Goal: Task Accomplishment & Management: Manage account settings

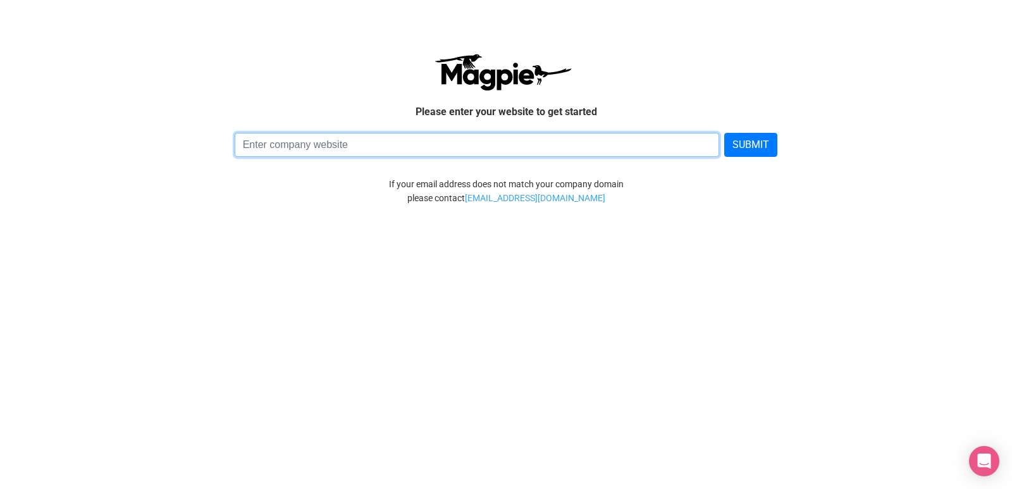
click at [430, 146] on input at bounding box center [477, 145] width 485 height 24
paste input "[URL][DOMAIN_NAME]"
type input "https://www.blogvarient.com/"
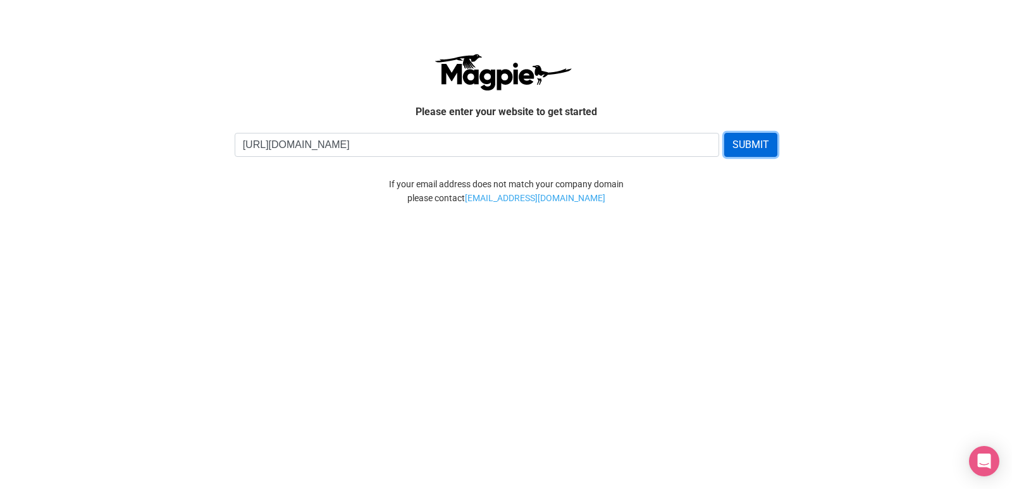
click at [764, 149] on button "SUBMIT" at bounding box center [750, 145] width 53 height 24
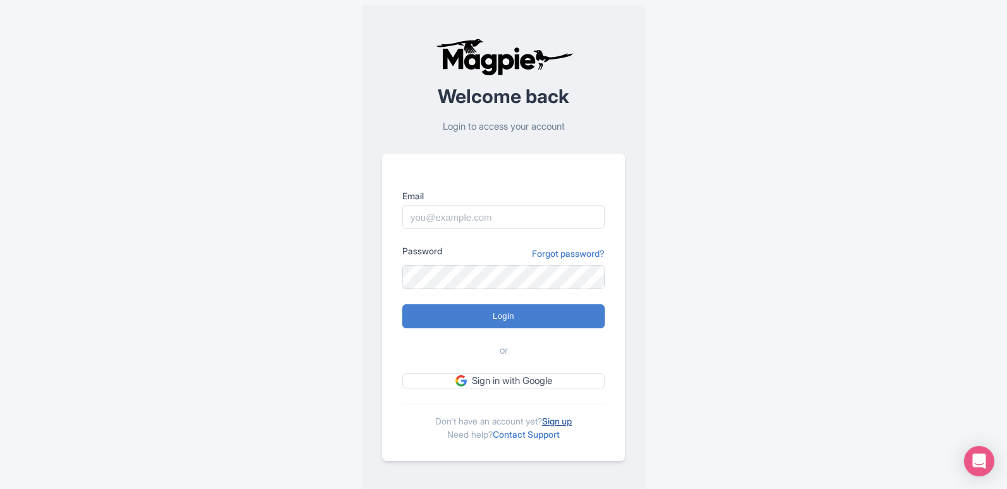
click at [550, 425] on link "Sign up" at bounding box center [557, 421] width 30 height 11
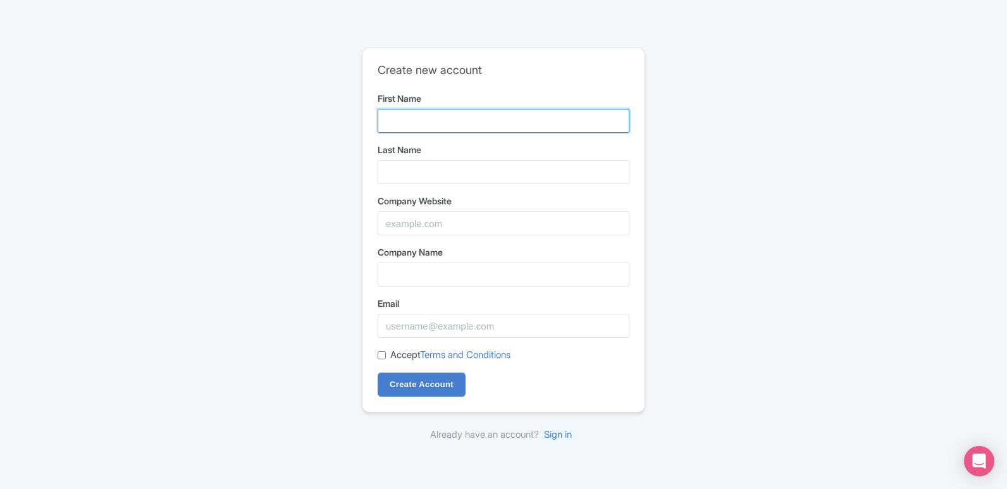
click at [496, 123] on input "First Name" at bounding box center [504, 121] width 252 height 24
type input "VCare"
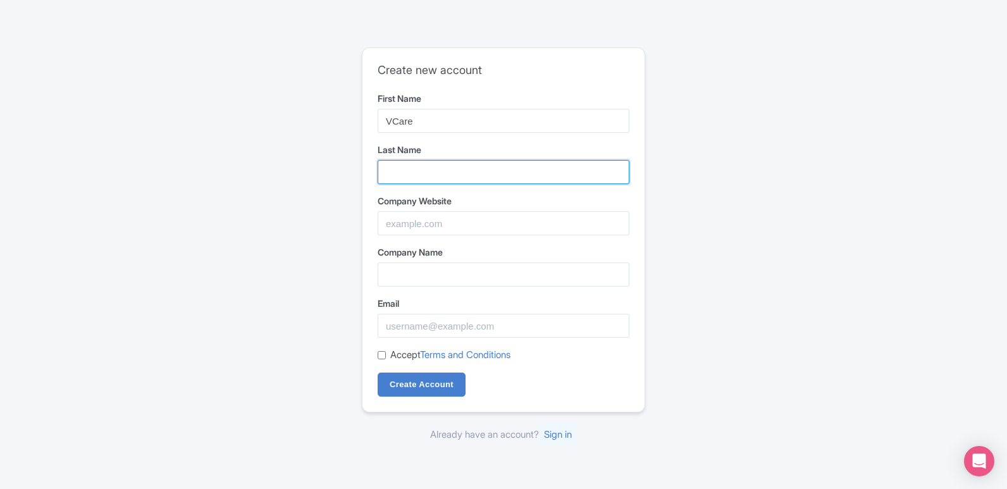
type input "Products"
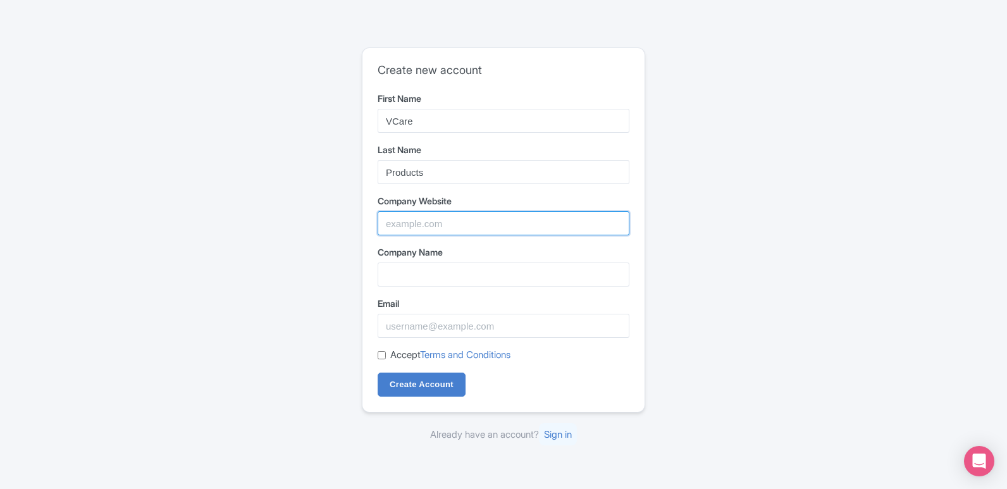
type input "https://www.vcareproducts.com/"
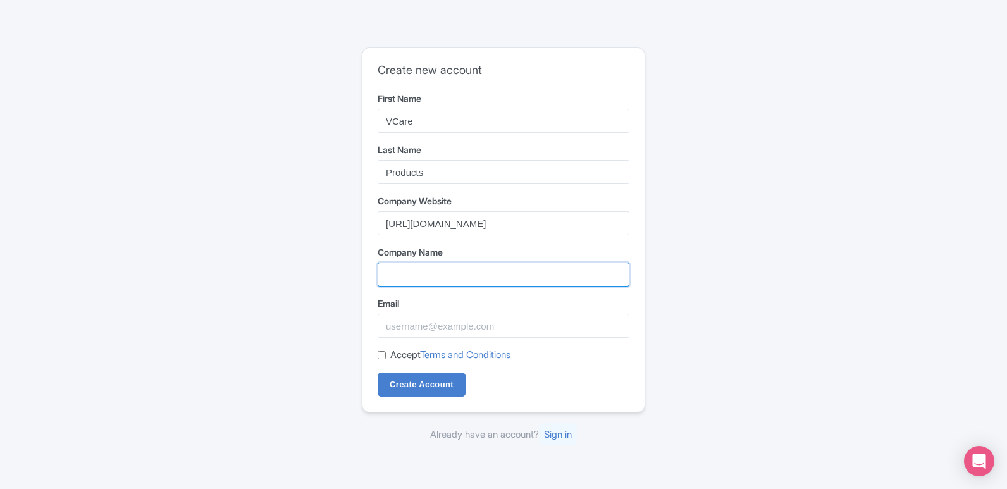
type input "https://www.vcareproducts.com/"
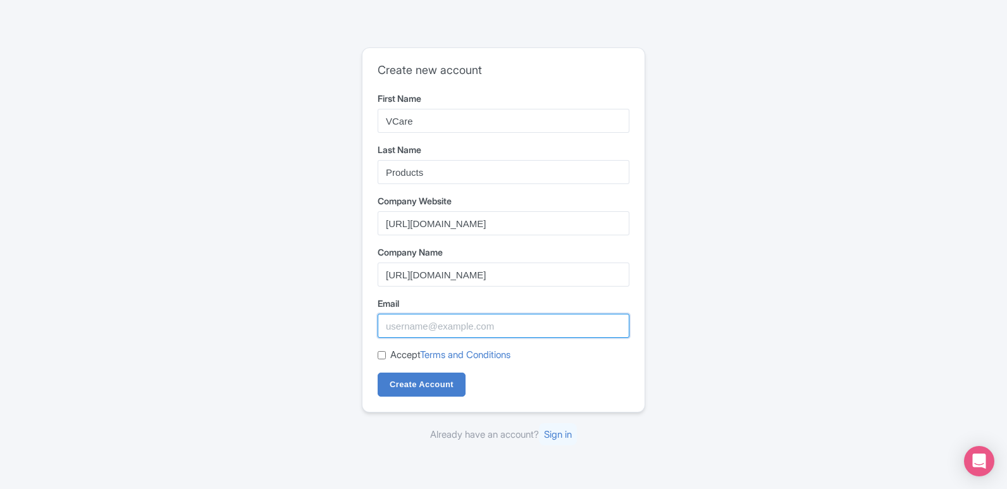
type input "digitalvcarepro@gmail.com"
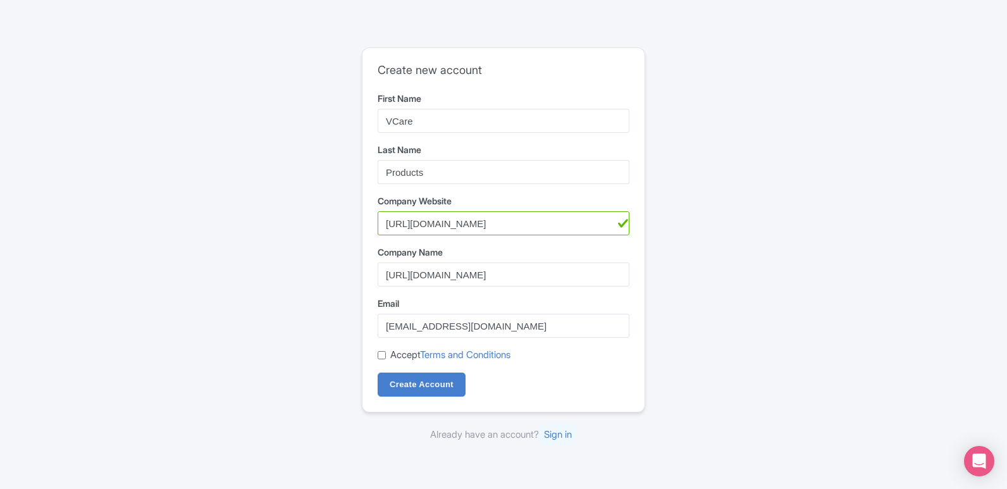
click at [714, 288] on div "Create new account First Name VCare Last Name Products Company Website https://…" at bounding box center [504, 244] width 810 height 405
click at [385, 356] on input "Accept Terms and Conditions" at bounding box center [382, 355] width 8 height 8
checkbox input "true"
drag, startPoint x: 552, startPoint y: 280, endPoint x: 363, endPoint y: 286, distance: 189.3
click at [363, 286] on div "Create new account First Name VCare Last Name Products Company Website https://…" at bounding box center [504, 230] width 282 height 364
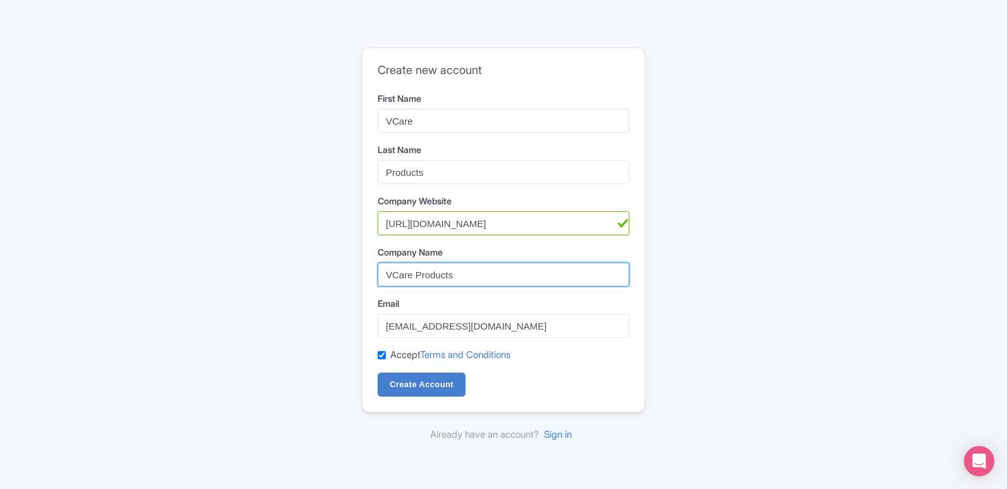
type input "VCare Products"
click at [348, 295] on div "Create new account First Name VCare Last Name Products Company Website https://…" at bounding box center [504, 244] width 810 height 405
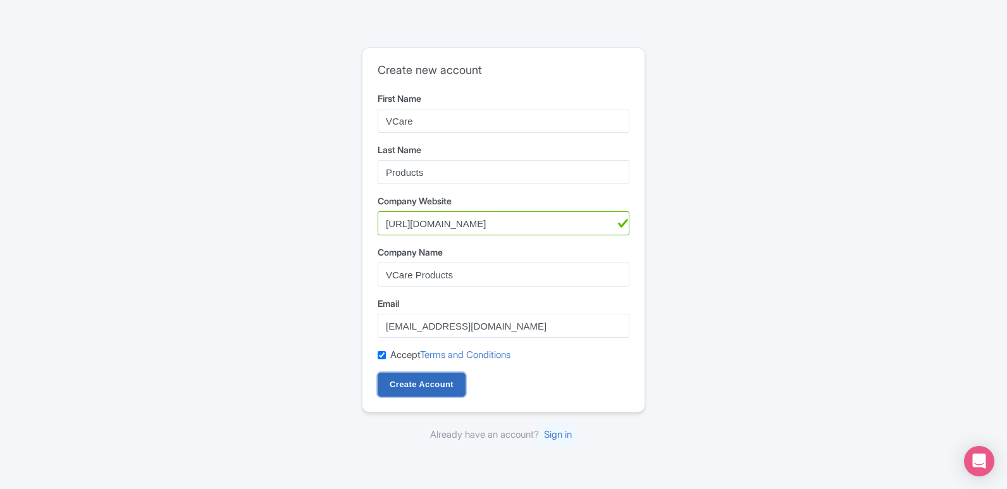
click at [399, 388] on input "Create Account" at bounding box center [422, 385] width 88 height 24
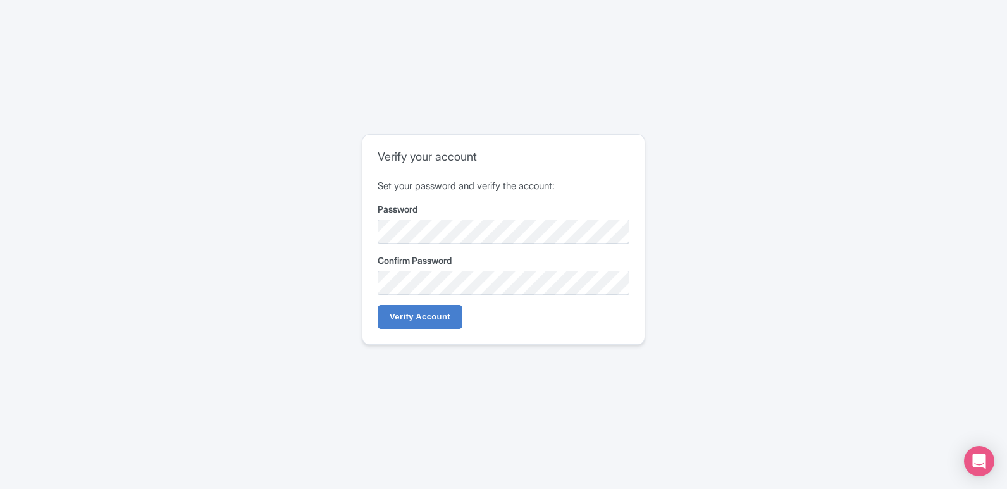
click at [512, 212] on label "Password" at bounding box center [504, 208] width 252 height 13
click at [444, 321] on input "Verify Account" at bounding box center [420, 317] width 85 height 24
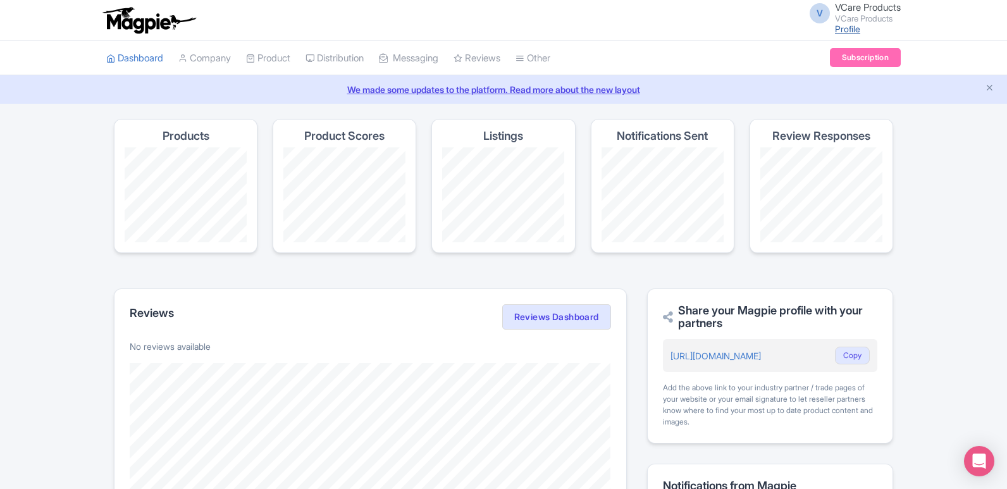
click at [840, 27] on link "Profile" at bounding box center [847, 28] width 25 height 11
click at [853, 8] on span "VCare Products" at bounding box center [868, 7] width 66 height 12
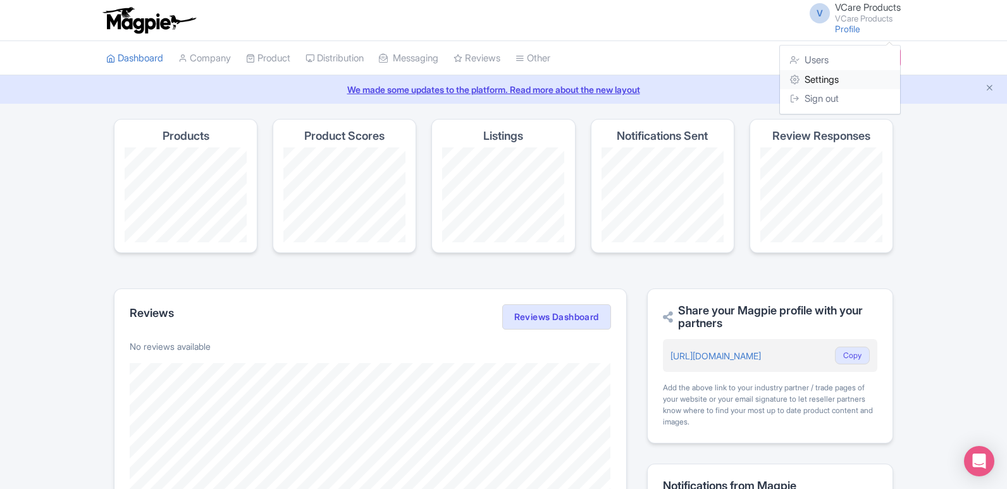
click at [817, 84] on link "Settings" at bounding box center [840, 80] width 120 height 20
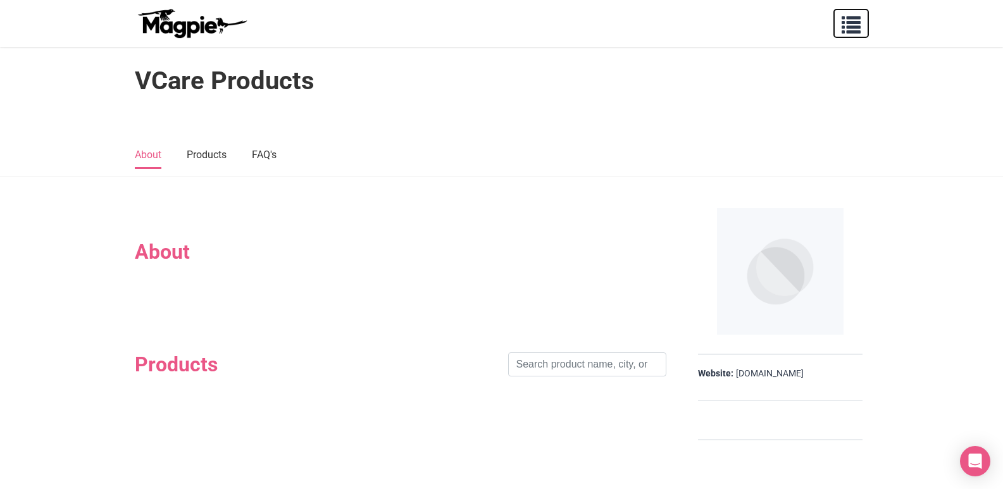
click at [847, 37] on button "button" at bounding box center [850, 23] width 35 height 29
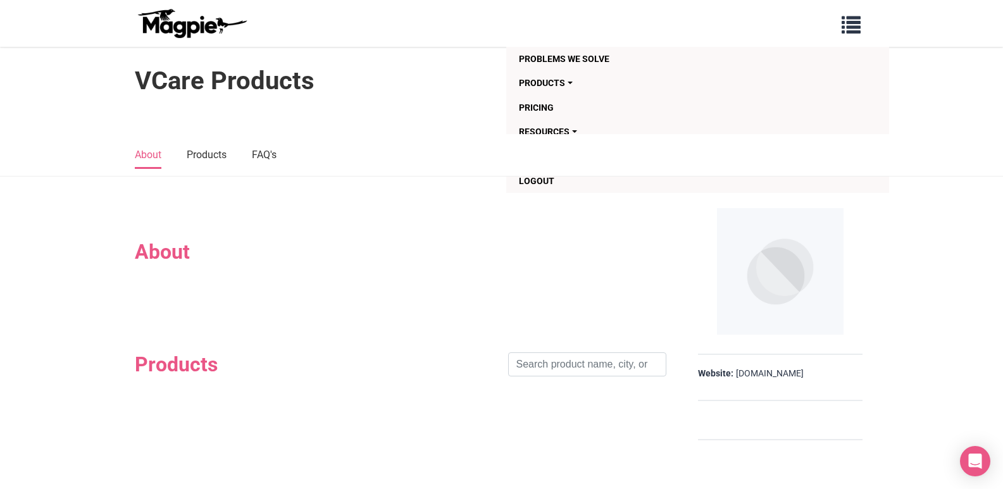
click at [625, 35] on div "Problems we solve Products Content Management and Distribution Magpie for Resel…" at bounding box center [501, 23] width 759 height 37
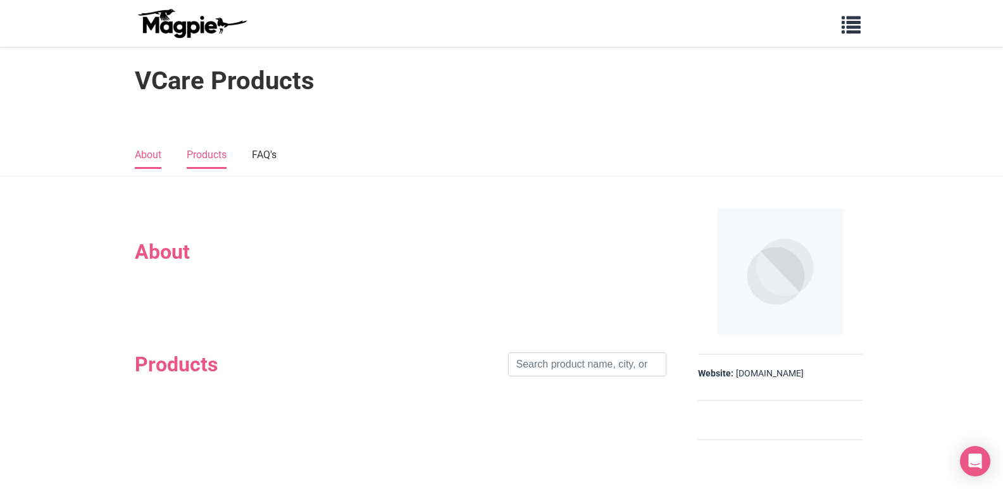
click at [196, 161] on link "Products" at bounding box center [207, 155] width 40 height 27
click at [266, 164] on link "FAQ's" at bounding box center [264, 155] width 25 height 27
click at [160, 162] on link "About" at bounding box center [148, 155] width 27 height 27
click at [220, 30] on img at bounding box center [192, 23] width 114 height 30
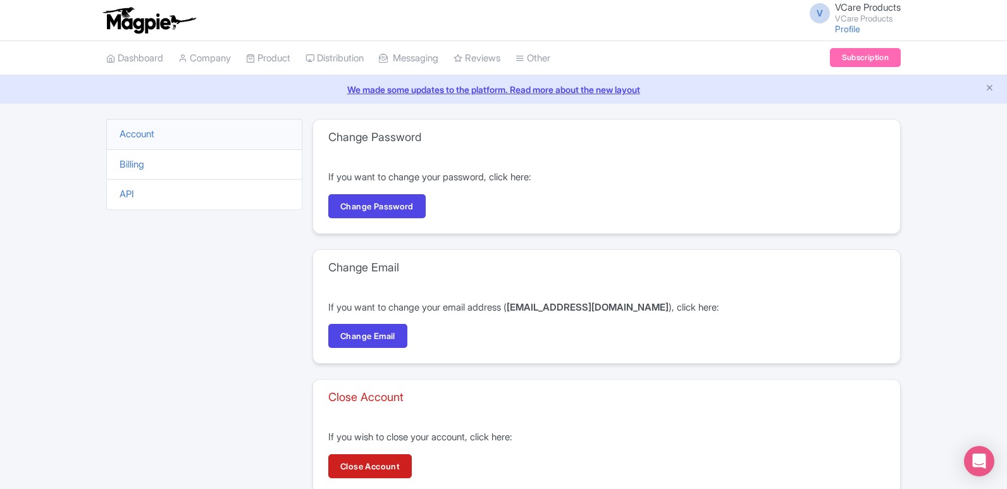
click at [874, 8] on span "VCare Products" at bounding box center [868, 7] width 66 height 12
click at [814, 72] on link "Settings" at bounding box center [840, 80] width 120 height 20
click at [850, 6] on span "VCare Products" at bounding box center [868, 7] width 66 height 12
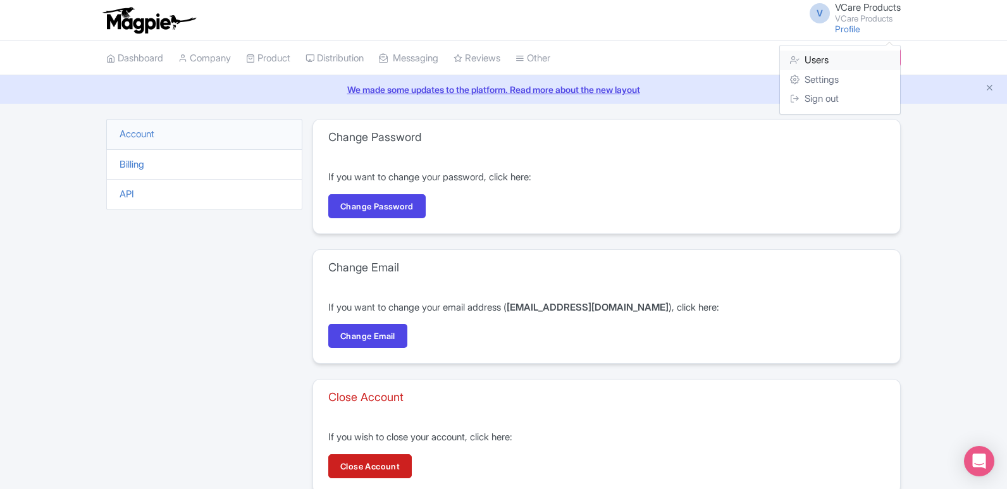
click at [817, 53] on link "Users" at bounding box center [840, 61] width 120 height 20
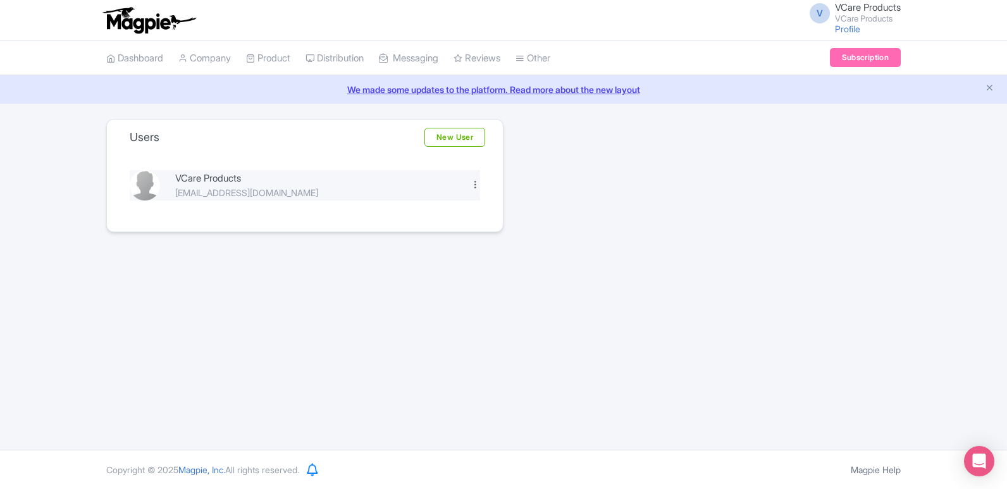
click at [474, 182] on div at bounding box center [475, 184] width 9 height 9
click at [390, 209] on link "Edit" at bounding box center [419, 206] width 120 height 20
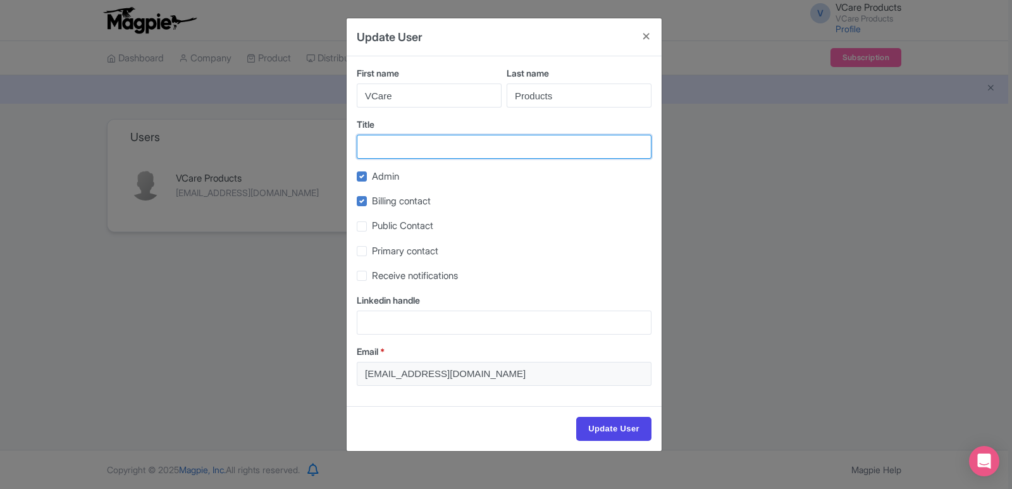
click at [411, 155] on input "Title" at bounding box center [504, 147] width 295 height 24
type input "Best Hair and Skin Care Products in India"
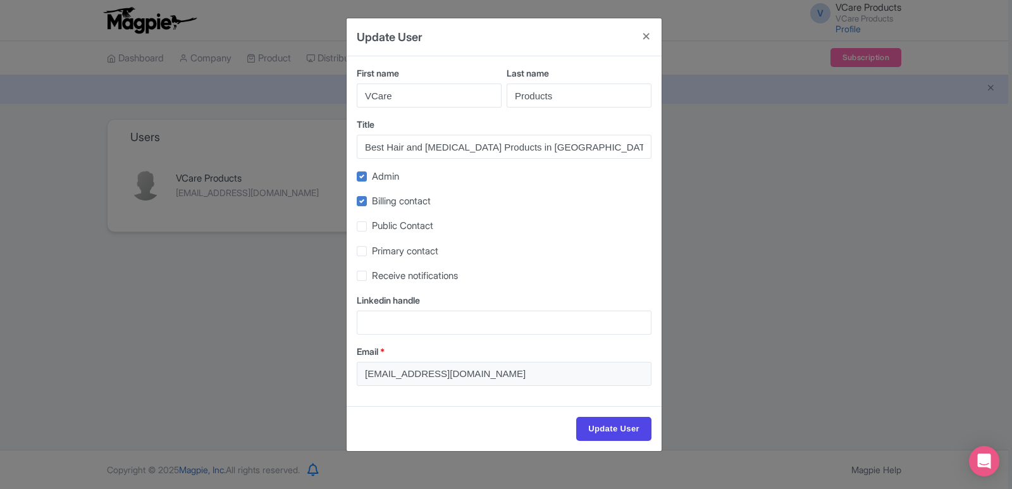
click at [372, 227] on label "Public Contact" at bounding box center [402, 226] width 61 height 15
click at [372, 227] on input "Public Contact" at bounding box center [376, 223] width 8 height 8
checkbox input "true"
click at [606, 428] on input "Update User" at bounding box center [613, 429] width 75 height 24
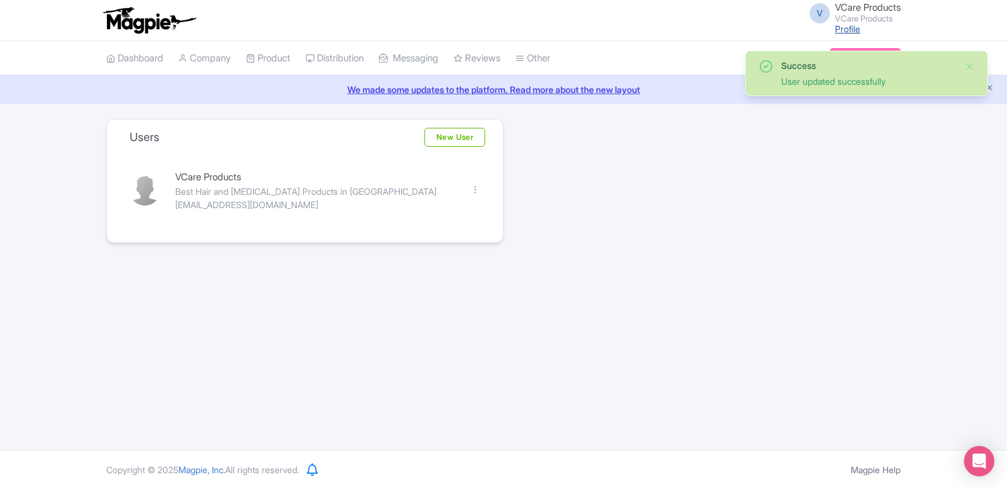
click at [848, 24] on link "Profile" at bounding box center [847, 28] width 25 height 11
